Goal: Find contact information: Find contact information

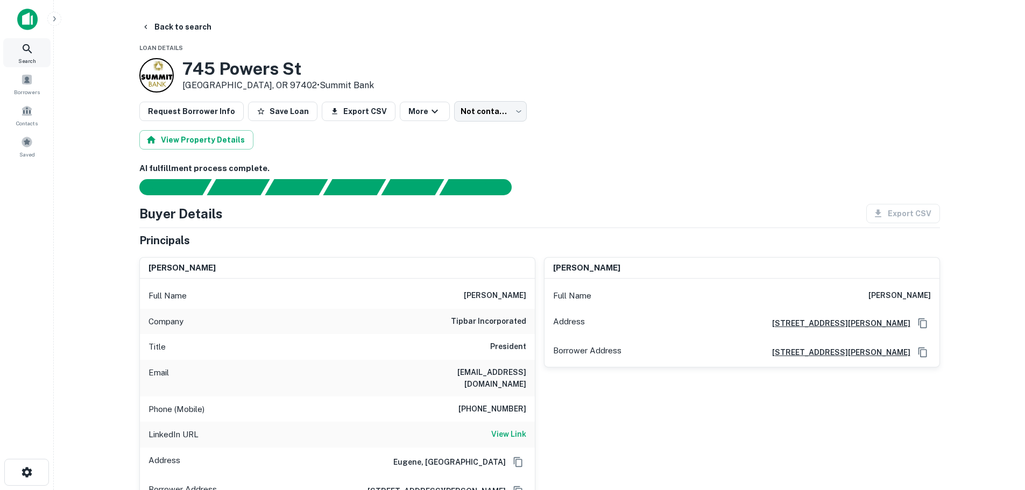
click at [10, 51] on div "Search" at bounding box center [26, 52] width 47 height 29
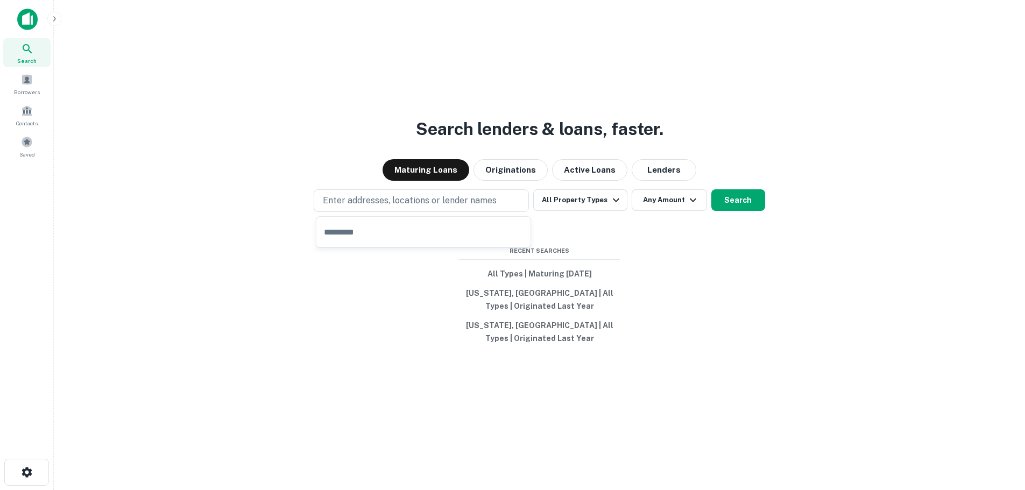
type input "**********"
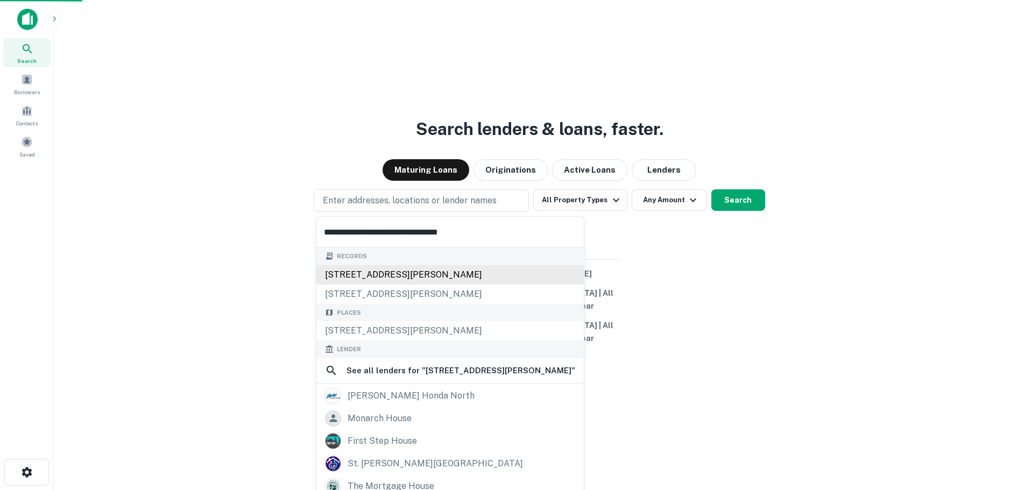
click at [379, 269] on div "26 stokes dr, mound house, nv, 89706" at bounding box center [449, 274] width 267 height 19
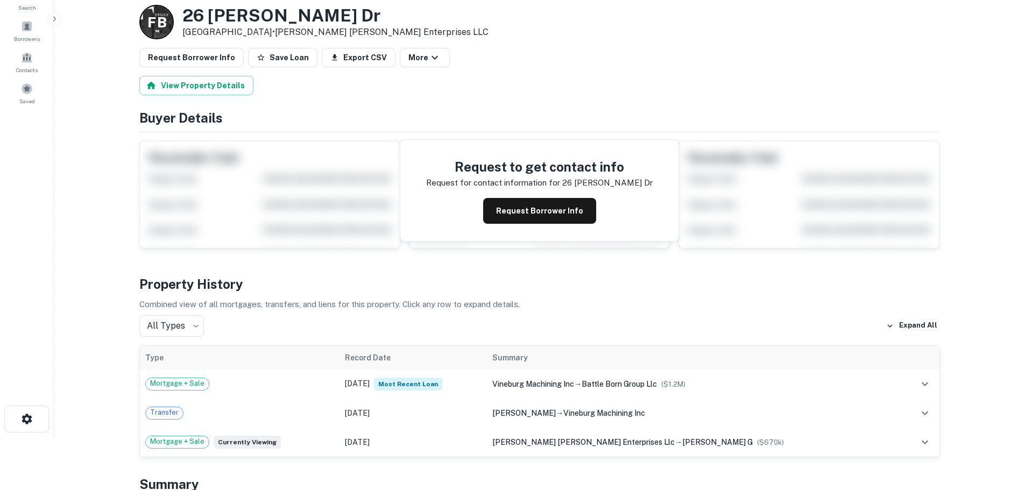
scroll to position [54, 0]
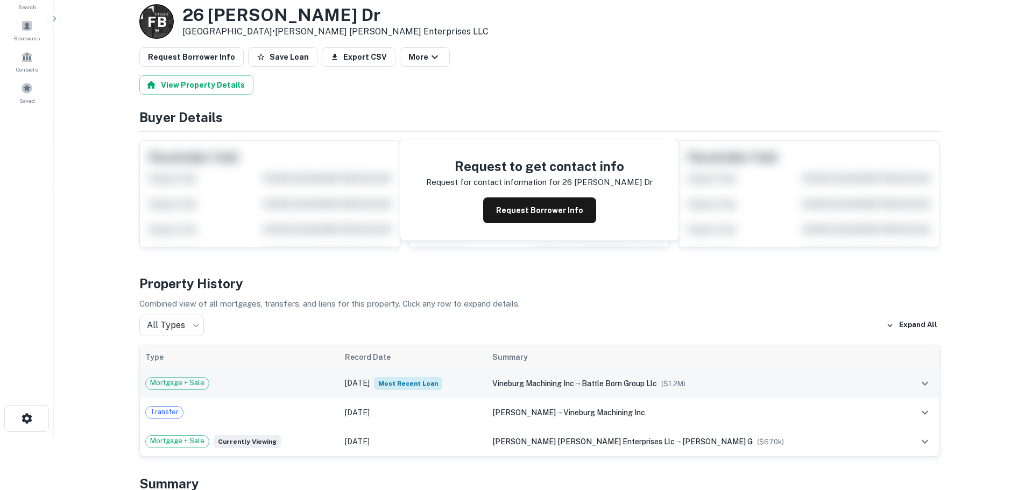
click at [282, 381] on div "Mortgage + Sale" at bounding box center [239, 383] width 189 height 13
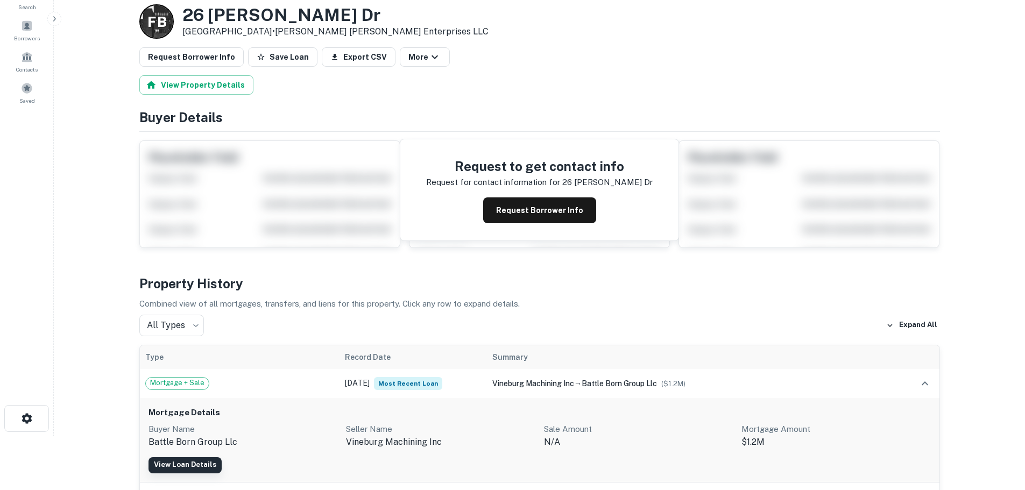
click at [202, 468] on link "View Loan Details" at bounding box center [184, 465] width 73 height 16
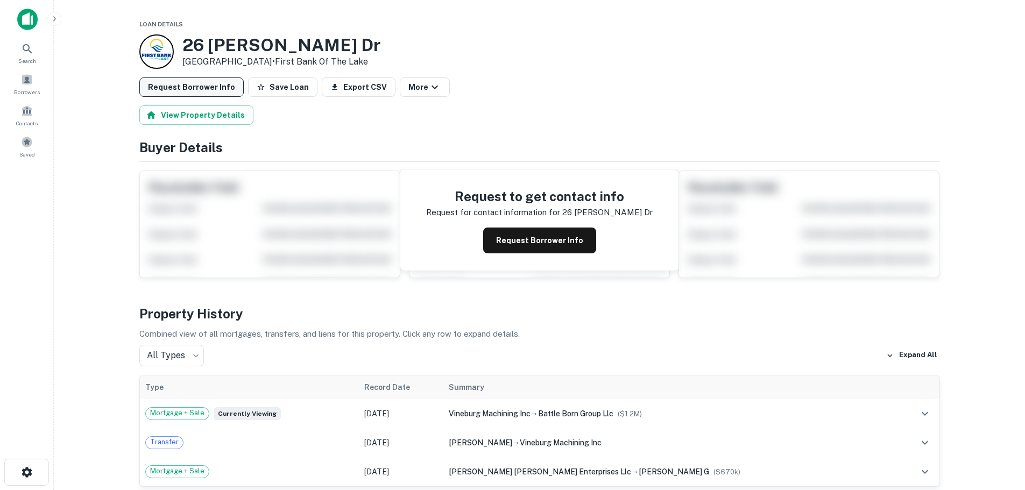
click at [181, 88] on button "Request Borrower Info" at bounding box center [191, 86] width 104 height 19
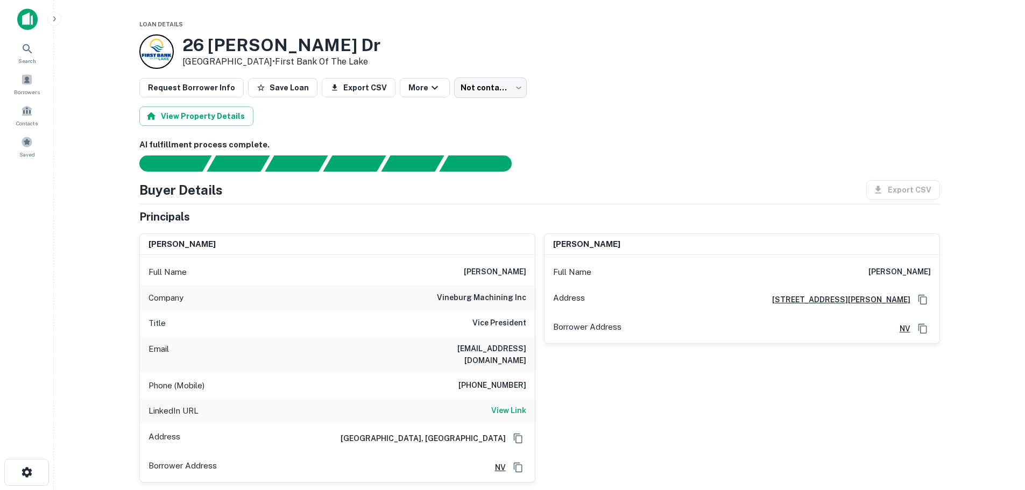
scroll to position [54, 0]
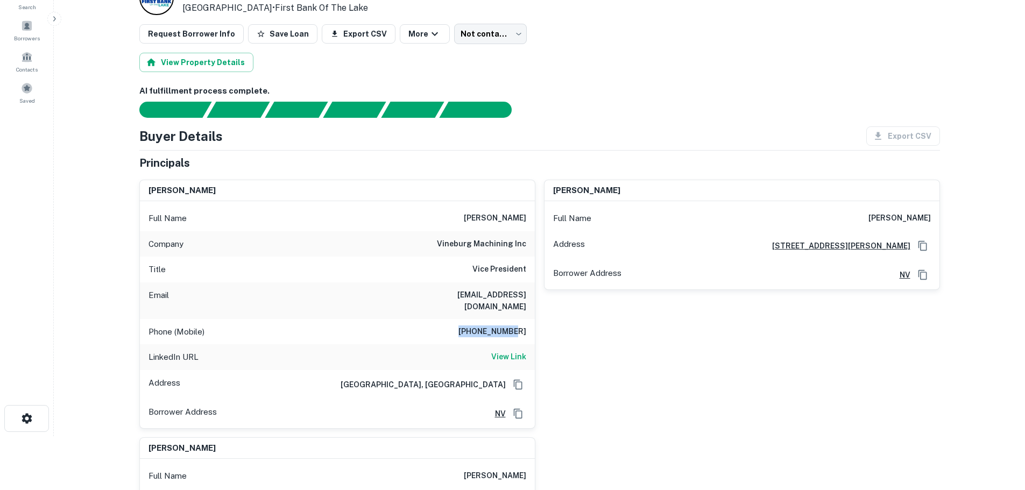
drag, startPoint x: 506, startPoint y: 317, endPoint x: 529, endPoint y: 320, distance: 23.3
click at [529, 320] on div "Phone (Mobile) [PHONE_NUMBER]" at bounding box center [337, 332] width 395 height 26
copy h6 "[PHONE_NUMBER]"
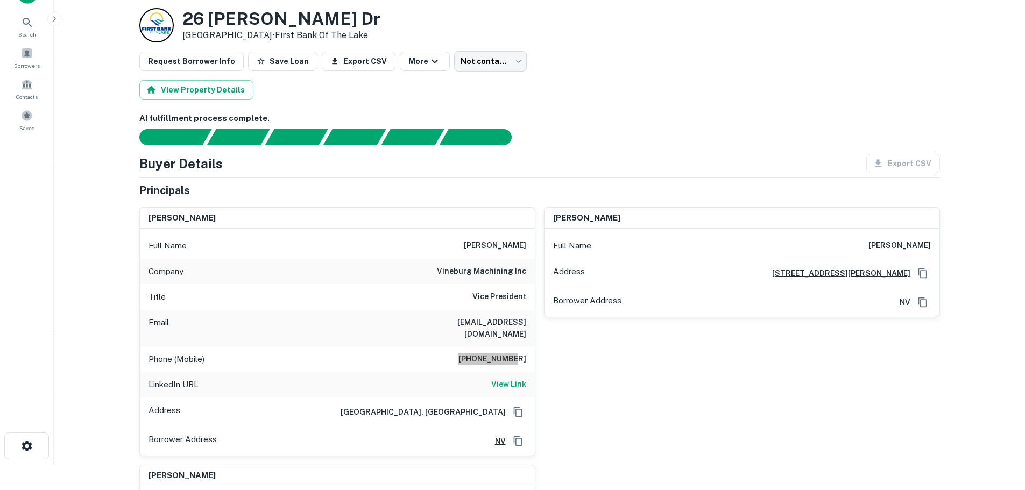
scroll to position [0, 0]
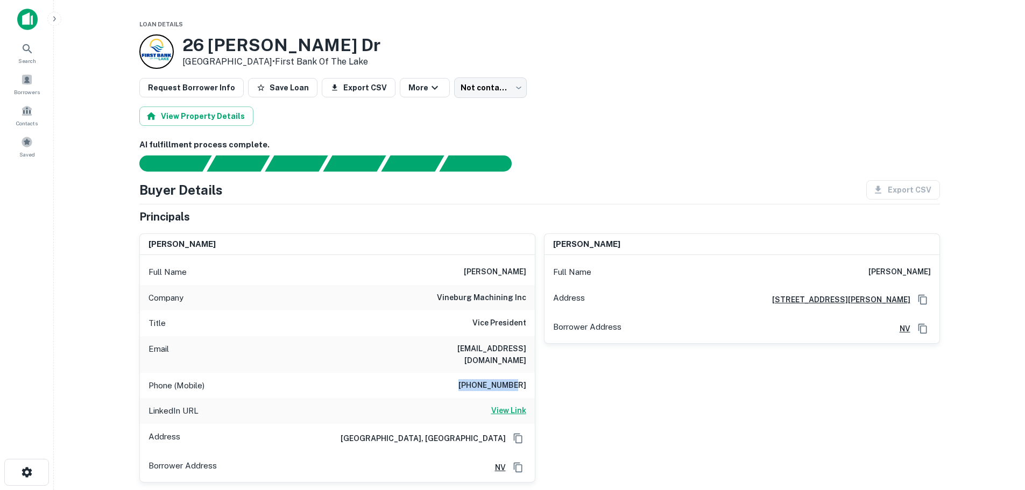
click at [511, 404] on h6 "View Link" at bounding box center [508, 410] width 35 height 12
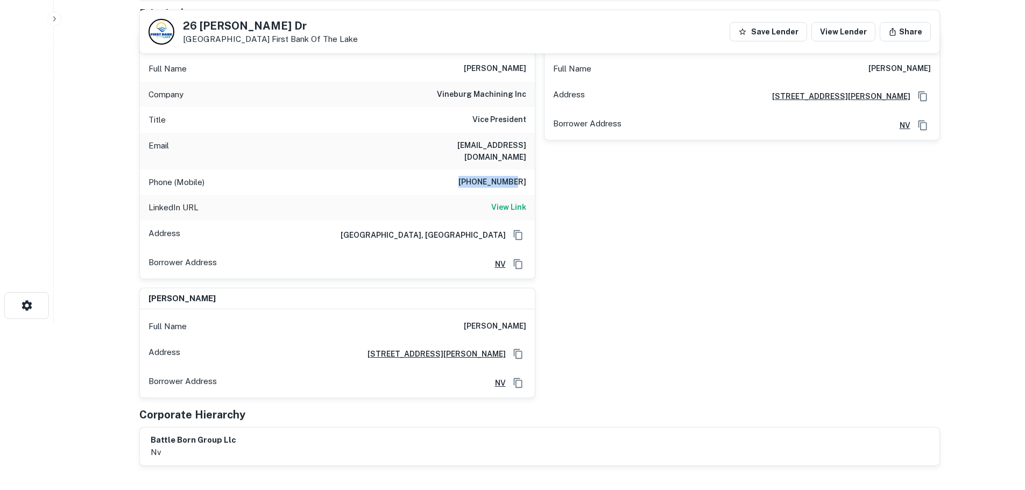
scroll to position [108, 0]
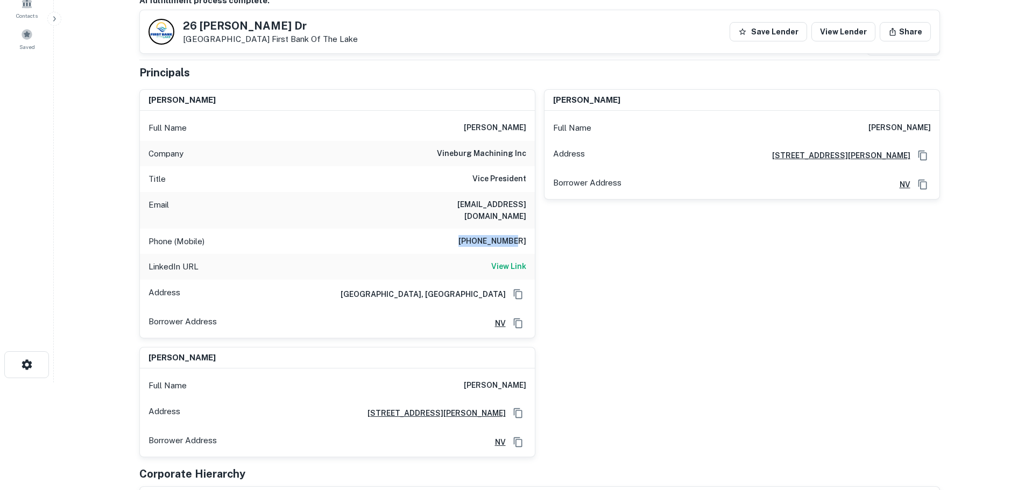
drag, startPoint x: 398, startPoint y: 205, endPoint x: 527, endPoint y: 204, distance: 128.6
click at [527, 204] on div "Email [EMAIL_ADDRESS][DOMAIN_NAME]" at bounding box center [337, 210] width 395 height 37
copy h6 "[EMAIL_ADDRESS][DOMAIN_NAME]"
